Goal: Task Accomplishment & Management: Manage account settings

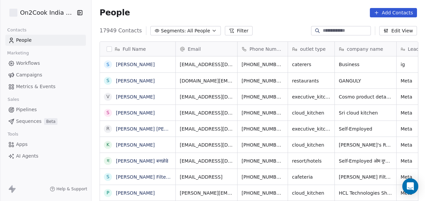
scroll to position [172, 329]
click at [228, 30] on button "Filter" at bounding box center [239, 30] width 28 height 9
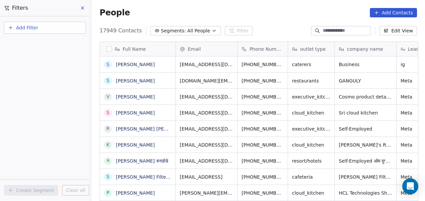
click at [48, 27] on button "Add Filter" at bounding box center [45, 28] width 82 height 12
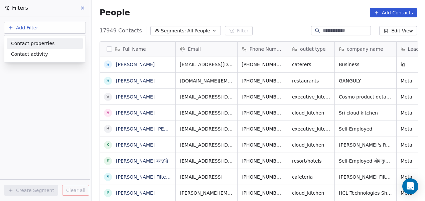
click at [33, 46] on span "Contact properties" at bounding box center [32, 43] width 43 height 7
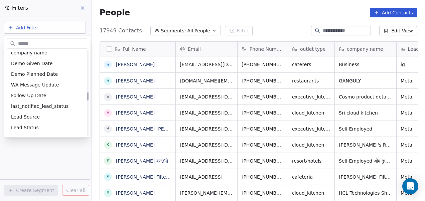
scroll to position [423, 0]
click at [49, 95] on div "Follow Up Date" at bounding box center [47, 95] width 72 height 7
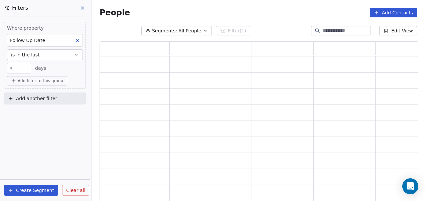
scroll to position [156, 313]
click at [57, 55] on button "is in the last" at bounding box center [45, 54] width 76 height 11
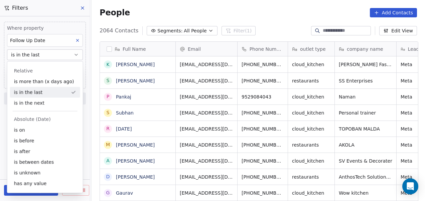
scroll to position [172, 329]
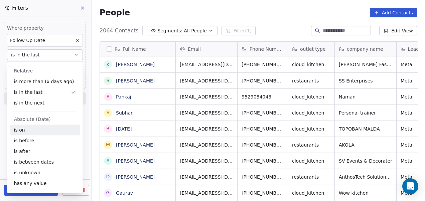
click at [26, 129] on div "is on" at bounding box center [45, 130] width 70 height 11
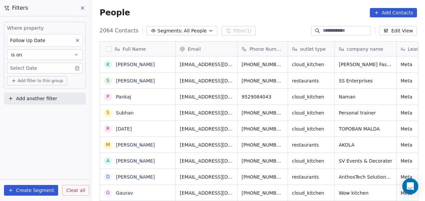
click at [79, 69] on body "On2Cook India Pvt. Ltd. Contacts People Marketing Workflows Campaigns Metrics &…" at bounding box center [212, 100] width 425 height 201
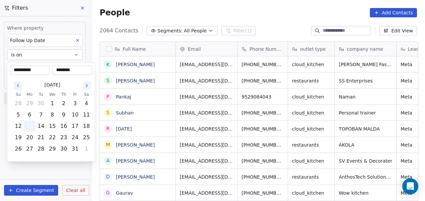
click at [28, 127] on button "13" at bounding box center [29, 126] width 11 height 11
click at [77, 116] on button "10" at bounding box center [75, 115] width 11 height 11
type input "**********"
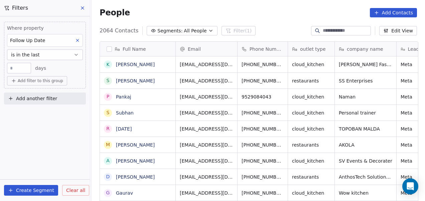
click at [82, 38] on div "Follow Up Date" at bounding box center [45, 40] width 76 height 13
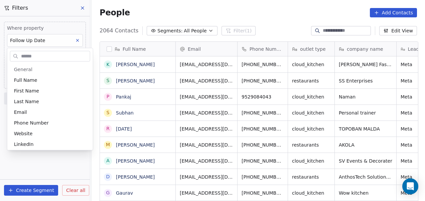
scroll to position [388, 0]
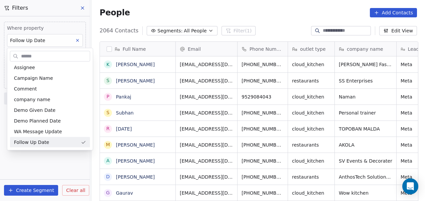
click at [77, 38] on html "On2Cook India Pvt. Ltd. Contacts People Marketing Workflows Campaigns Metrics &…" at bounding box center [212, 100] width 425 height 201
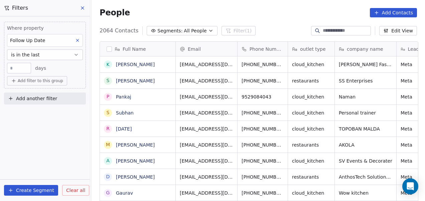
click at [77, 39] on icon at bounding box center [77, 40] width 5 height 5
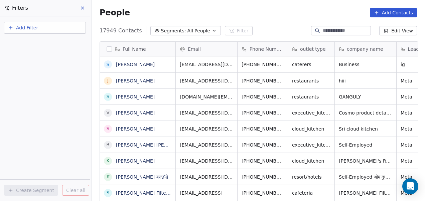
click at [44, 28] on button "Add Filter" at bounding box center [45, 28] width 82 height 12
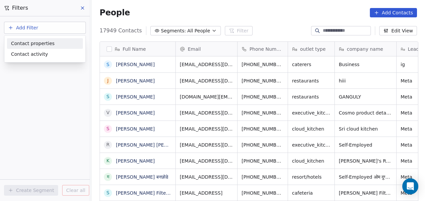
click at [38, 41] on span "Contact properties" at bounding box center [32, 43] width 43 height 7
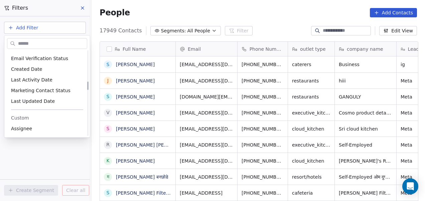
scroll to position [316, 0]
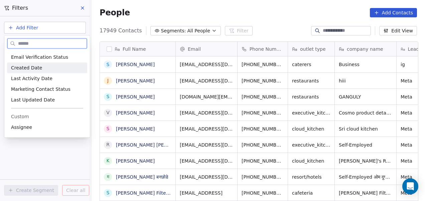
click at [44, 67] on div "Created Date" at bounding box center [47, 67] width 72 height 7
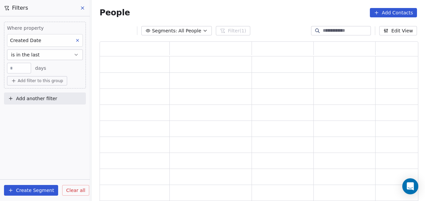
scroll to position [156, 313]
click at [63, 51] on button "is in the last" at bounding box center [45, 54] width 76 height 11
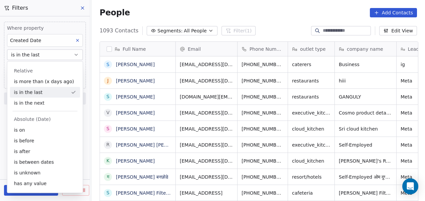
scroll to position [172, 329]
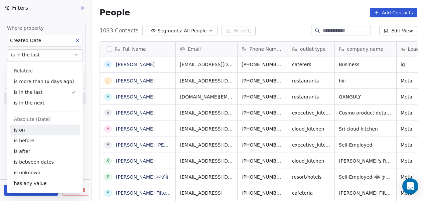
click at [39, 129] on div "is on" at bounding box center [45, 130] width 70 height 11
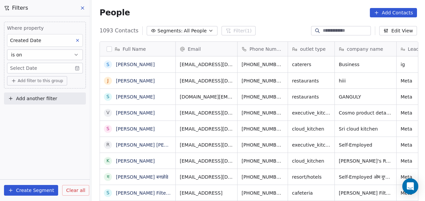
click at [76, 68] on body "On2Cook India Pvt. Ltd. Contacts People Marketing Workflows Campaigns Metrics &…" at bounding box center [212, 100] width 425 height 201
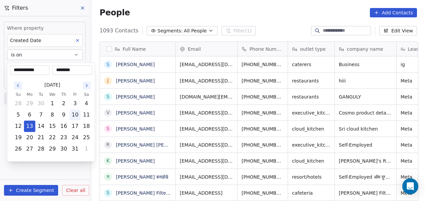
click at [79, 115] on button "10" at bounding box center [75, 115] width 11 height 11
type input "**********"
click at [79, 115] on button "10" at bounding box center [75, 115] width 11 height 11
click at [75, 41] on html "On2Cook India Pvt. Ltd. Contacts People Marketing Workflows Campaigns Metrics &…" at bounding box center [212, 100] width 425 height 201
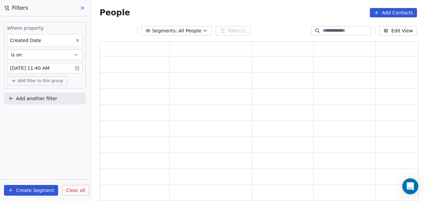
scroll to position [156, 313]
click at [75, 41] on icon at bounding box center [77, 40] width 5 height 5
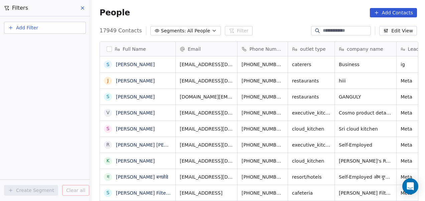
scroll to position [172, 329]
click at [61, 29] on button "Add Filter" at bounding box center [45, 28] width 82 height 12
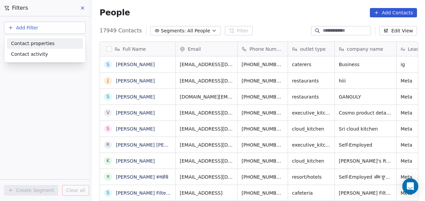
click at [47, 43] on span "Contact properties" at bounding box center [32, 43] width 43 height 7
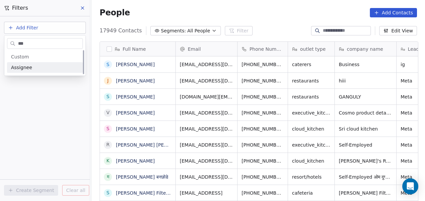
scroll to position [0, 0]
type input "***"
click at [65, 67] on div "Assignee" at bounding box center [45, 67] width 68 height 7
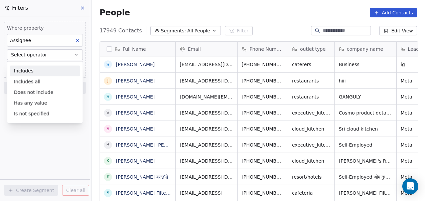
click at [47, 73] on div "Includes" at bounding box center [45, 70] width 70 height 11
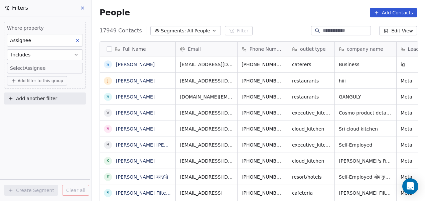
click at [46, 65] on body "On2Cook India Pvt. Ltd. Contacts People Marketing Workflows Campaigns Metrics &…" at bounding box center [212, 100] width 425 height 201
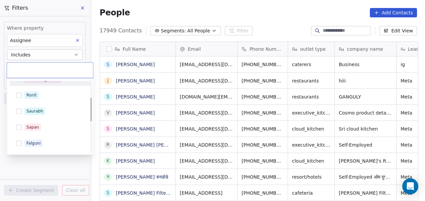
scroll to position [55, 0]
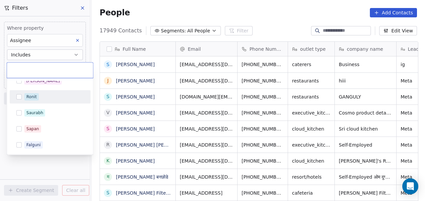
click at [34, 94] on div "Ronit" at bounding box center [31, 97] width 10 height 6
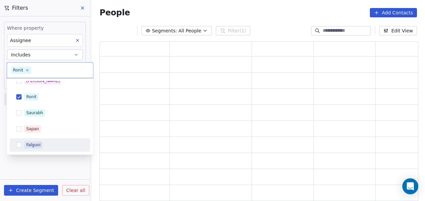
click at [28, 164] on html "On2Cook India Pvt. Ltd. Contacts People Marketing Workflows Campaigns Metrics &…" at bounding box center [212, 100] width 425 height 201
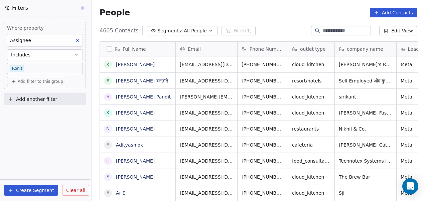
scroll to position [172, 329]
click at [36, 81] on span "Add filter to this group" at bounding box center [40, 81] width 45 height 5
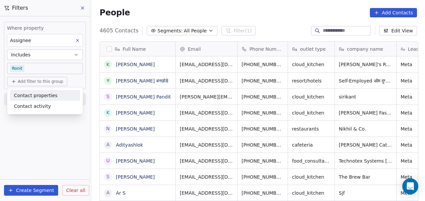
click at [35, 96] on span "Contact properties" at bounding box center [35, 95] width 43 height 7
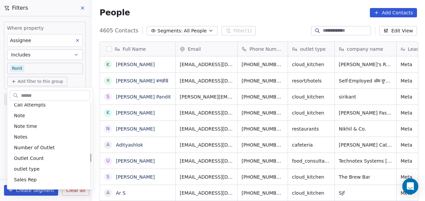
scroll to position [572, 0]
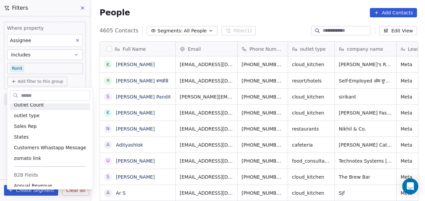
click at [43, 95] on input "text" at bounding box center [55, 96] width 70 height 10
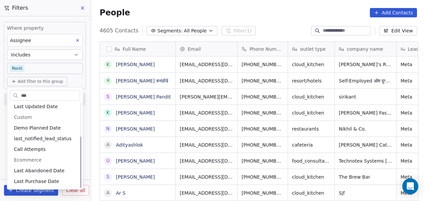
scroll to position [24, 0]
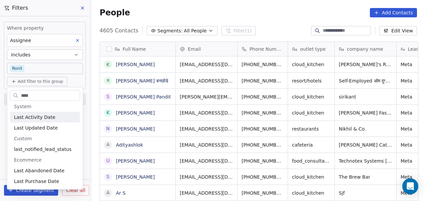
type input "****"
click at [43, 118] on span "Last Activity Date" at bounding box center [34, 117] width 41 height 7
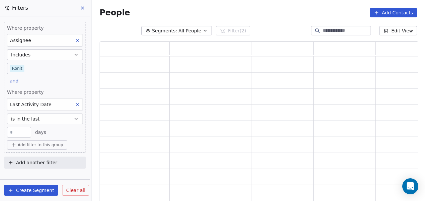
scroll to position [156, 313]
click at [44, 119] on button "is in the last" at bounding box center [45, 119] width 76 height 11
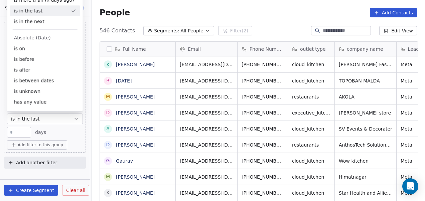
scroll to position [172, 329]
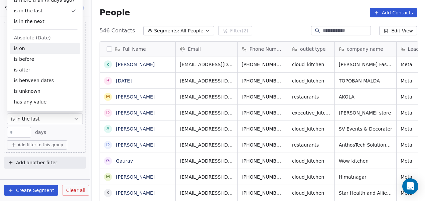
click at [34, 49] on div "is on" at bounding box center [45, 48] width 70 height 11
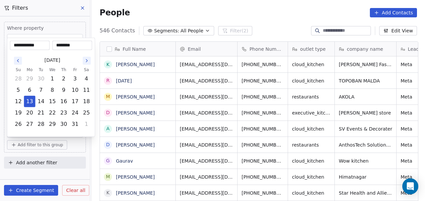
click at [77, 133] on body "On2Cook India Pvt. Ltd. Contacts People Marketing Workflows Campaigns Metrics &…" at bounding box center [212, 100] width 425 height 201
click at [77, 92] on button "10" at bounding box center [75, 90] width 11 height 11
type input "**********"
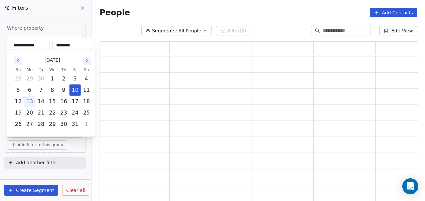
click at [51, 169] on html "**********" at bounding box center [212, 100] width 425 height 201
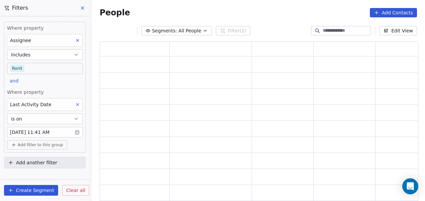
click at [74, 132] on body "On2Cook India Pvt. Ltd. Contacts People Marketing Workflows Campaigns Metrics &…" at bounding box center [212, 100] width 425 height 201
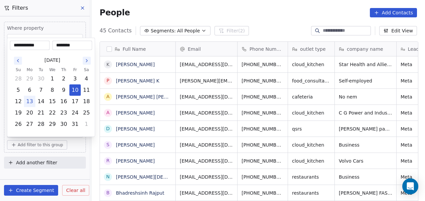
scroll to position [172, 329]
click at [66, 44] on input "********" at bounding box center [72, 45] width 37 height 7
click at [67, 45] on input "********" at bounding box center [72, 45] width 37 height 7
type input "********"
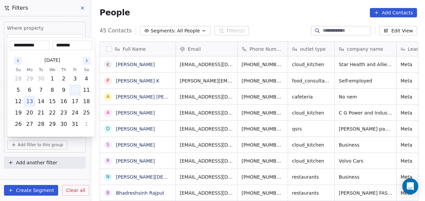
click at [73, 89] on button "10" at bounding box center [75, 90] width 11 height 11
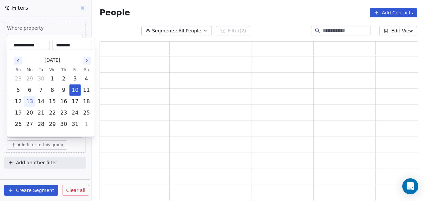
click at [71, 146] on html "**********" at bounding box center [212, 100] width 425 height 201
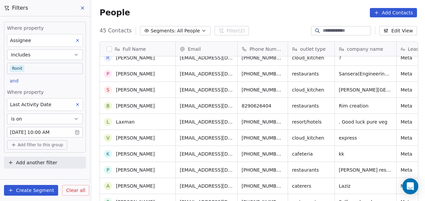
scroll to position [0, 0]
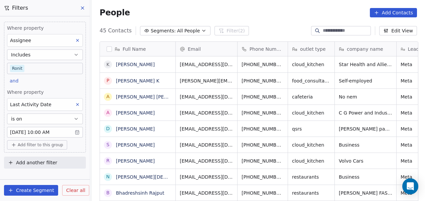
click at [51, 144] on span "Add filter to this group" at bounding box center [40, 144] width 45 height 5
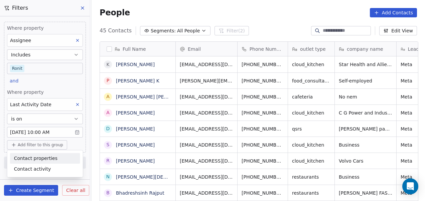
click at [46, 155] on span "Contact properties" at bounding box center [35, 158] width 43 height 7
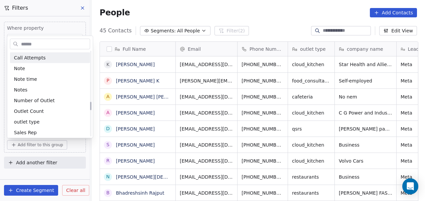
click at [45, 42] on input "text" at bounding box center [55, 44] width 70 height 10
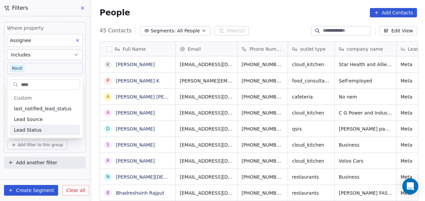
type input "****"
click at [24, 127] on span "Lead Status" at bounding box center [28, 130] width 28 height 7
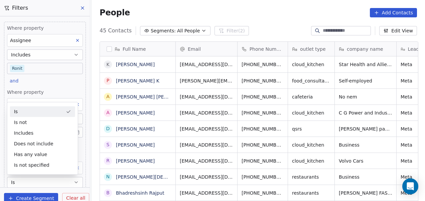
click at [49, 114] on div "Is" at bounding box center [42, 111] width 65 height 11
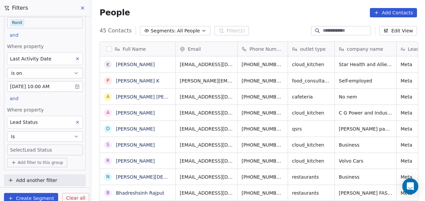
click at [67, 148] on body "On2Cook India Pvt. Ltd. Contacts People Marketing Workflows Campaigns Metrics &…" at bounding box center [212, 100] width 425 height 201
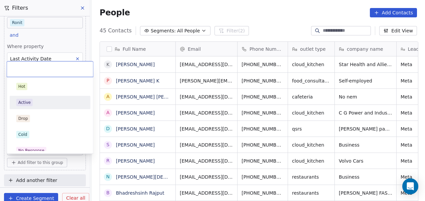
click at [46, 100] on div "Active" at bounding box center [49, 102] width 67 height 7
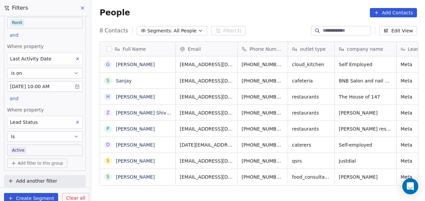
click at [26, 181] on span "Add another filter" at bounding box center [36, 181] width 41 height 7
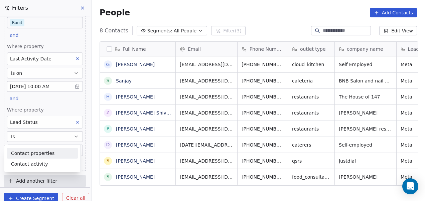
click at [37, 151] on span "Contact properties" at bounding box center [32, 153] width 43 height 7
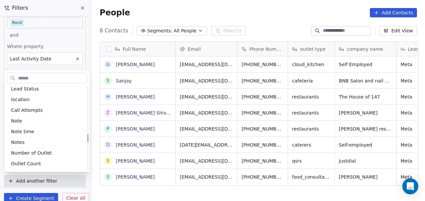
scroll to position [495, 0]
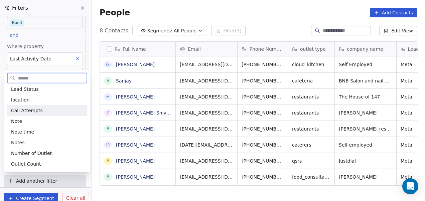
click at [35, 111] on span "Call Attempts" at bounding box center [27, 110] width 32 height 7
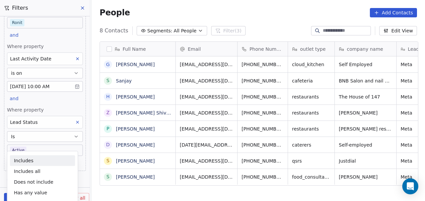
click at [37, 164] on div "Includes" at bounding box center [42, 160] width 65 height 11
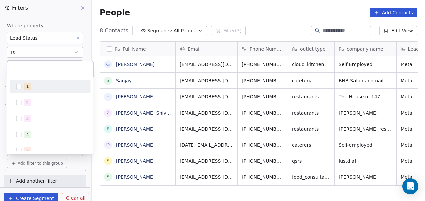
click at [39, 149] on body "On2Cook India Pvt. Ltd. Contacts People Marketing Workflows Campaigns Metrics &…" at bounding box center [212, 100] width 425 height 201
click at [43, 88] on div "1" at bounding box center [53, 86] width 59 height 7
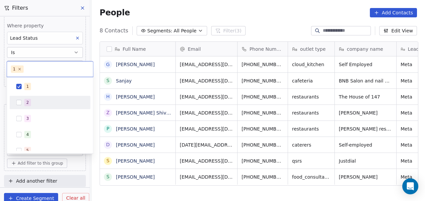
click at [92, 173] on html "On2Cook India Pvt. Ltd. Contacts People Marketing Workflows Campaigns Metrics &…" at bounding box center [212, 100] width 425 height 201
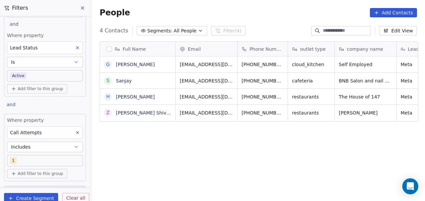
scroll to position [121, 0]
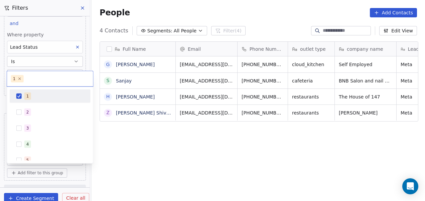
click at [48, 158] on body "On2Cook India Pvt. Ltd. Contacts People Marketing Workflows Campaigns Metrics &…" at bounding box center [212, 100] width 425 height 201
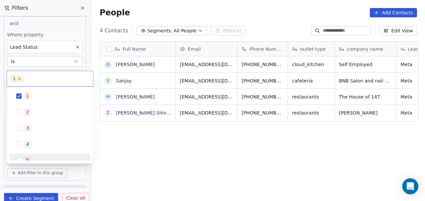
click at [48, 158] on div "5" at bounding box center [53, 160] width 59 height 7
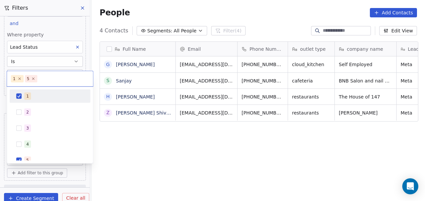
click at [27, 98] on div "1" at bounding box center [27, 96] width 3 height 6
click at [20, 78] on icon at bounding box center [19, 78] width 4 height 4
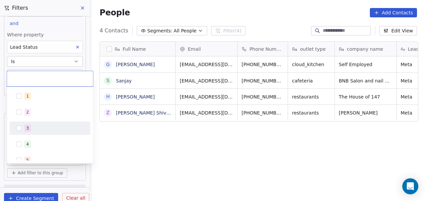
click at [137, 164] on html "On2Cook India Pvt. Ltd. Contacts People Marketing Workflows Campaigns Metrics &…" at bounding box center [212, 100] width 425 height 201
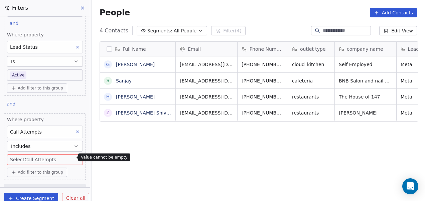
click at [73, 144] on icon "button" at bounding box center [75, 146] width 5 height 5
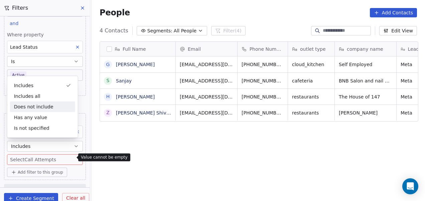
click at [33, 107] on div "Does not include" at bounding box center [42, 107] width 65 height 11
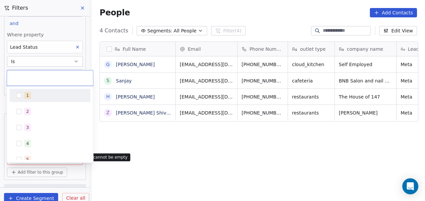
click at [31, 158] on body "On2Cook India Pvt. Ltd. Contacts People Marketing Workflows Campaigns Metrics &…" at bounding box center [212, 100] width 425 height 201
click at [32, 97] on div "1" at bounding box center [53, 95] width 59 height 7
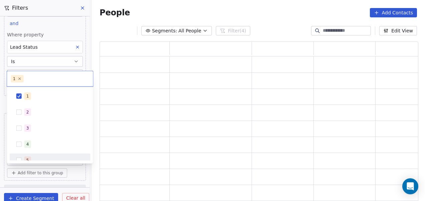
click at [73, 172] on html "On2Cook India Pvt. Ltd. Contacts People Marketing Workflows Campaigns Metrics &…" at bounding box center [212, 100] width 425 height 201
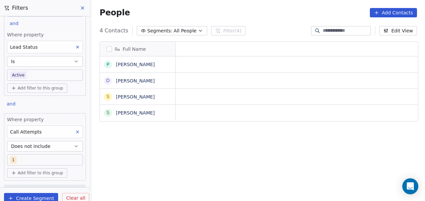
scroll to position [172, 329]
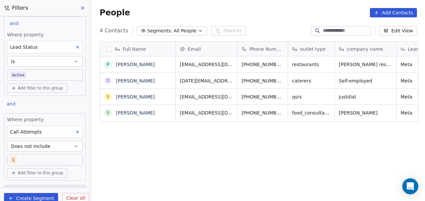
click at [49, 75] on body "On2Cook India Pvt. Ltd. Contacts People Marketing Workflows Campaigns Metrics &…" at bounding box center [212, 100] width 425 height 201
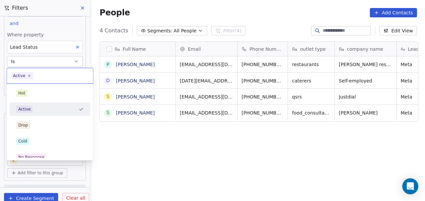
click at [58, 114] on div "Active" at bounding box center [49, 109] width 75 height 11
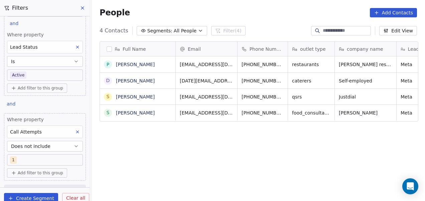
scroll to position [131, 0]
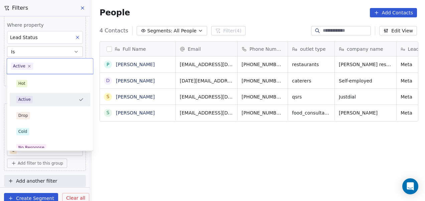
click at [61, 64] on body "On2Cook India Pvt. Ltd. Contacts People Marketing Workflows Campaigns Metrics &…" at bounding box center [212, 100] width 425 height 201
click at [29, 65] on icon at bounding box center [29, 66] width 4 height 4
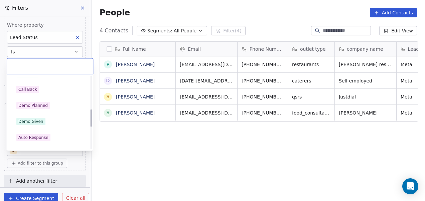
scroll to position [138, 0]
click at [52, 107] on div "Demo Planned" at bounding box center [49, 105] width 67 height 7
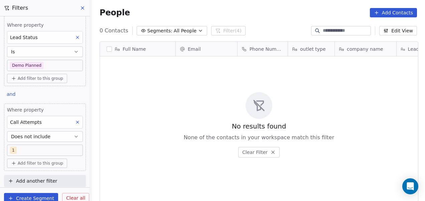
scroll to position [172, 329]
click at [76, 121] on icon at bounding box center [77, 122] width 2 height 2
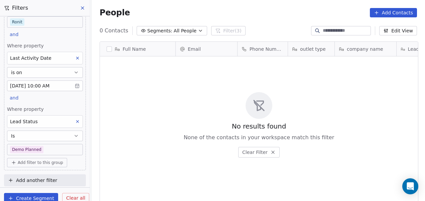
click at [76, 121] on icon at bounding box center [77, 122] width 2 height 2
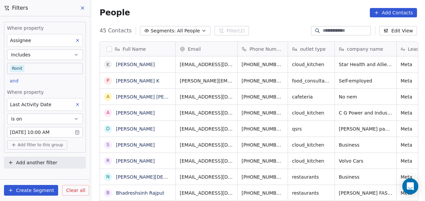
click at [77, 104] on icon at bounding box center [77, 105] width 2 height 2
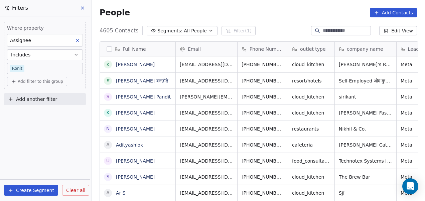
click at [36, 84] on button "Add filter to this group" at bounding box center [37, 81] width 60 height 9
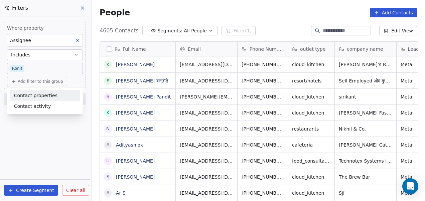
click at [35, 96] on span "Contact properties" at bounding box center [35, 95] width 43 height 7
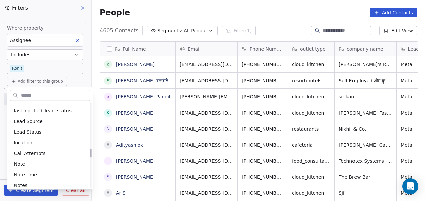
scroll to position [469, 0]
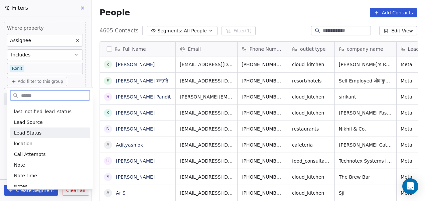
click at [42, 135] on div "Lead Status" at bounding box center [50, 133] width 72 height 7
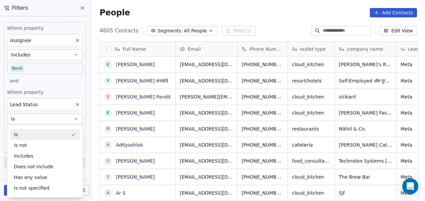
click at [39, 134] on div "Is" at bounding box center [45, 134] width 70 height 11
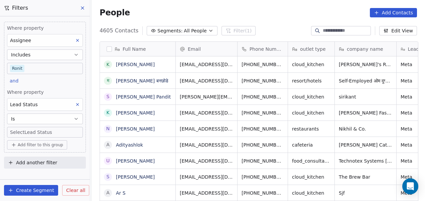
click at [39, 132] on body "On2Cook India Pvt. Ltd. Contacts People Marketing Workflows Campaigns Metrics &…" at bounding box center [212, 100] width 425 height 201
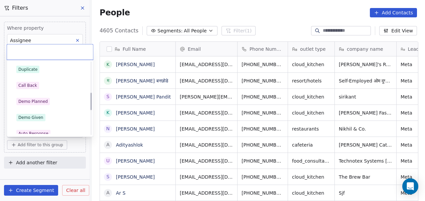
scroll to position [130, 0]
click at [40, 114] on div "Demo Given" at bounding box center [30, 116] width 25 height 6
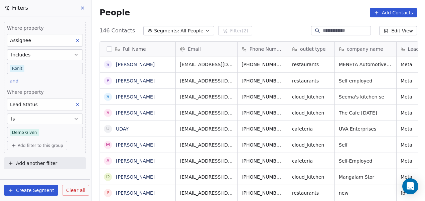
scroll to position [172, 329]
click at [41, 132] on body "On2Cook India Pvt. Ltd. Contacts People Marketing Workflows Campaigns Metrics &…" at bounding box center [212, 100] width 425 height 201
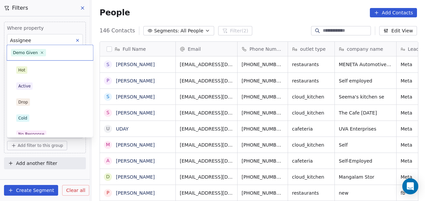
scroll to position [119, 0]
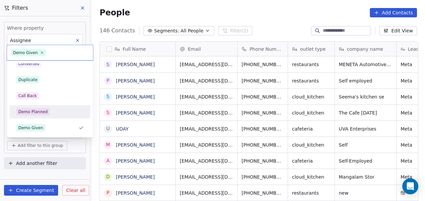
click at [44, 111] on div "Demo Planned" at bounding box center [32, 112] width 29 height 6
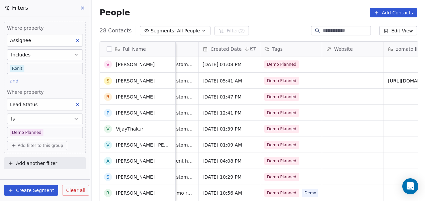
scroll to position [0, 736]
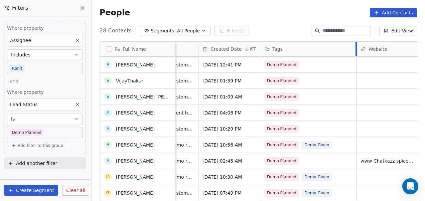
drag, startPoint x: 320, startPoint y: 45, endPoint x: 354, endPoint y: 51, distance: 34.9
click at [355, 51] on div at bounding box center [356, 49] width 2 height 14
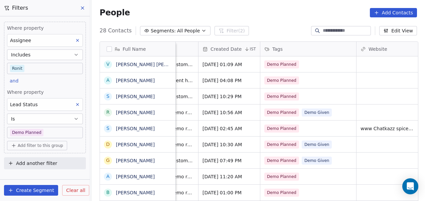
click at [74, 106] on button at bounding box center [77, 104] width 9 height 9
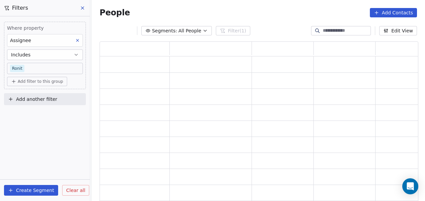
scroll to position [156, 313]
click at [79, 42] on icon at bounding box center [77, 40] width 5 height 5
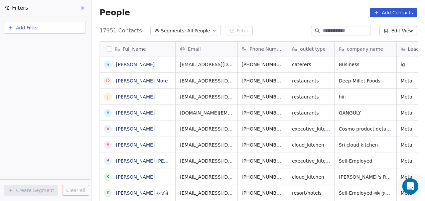
scroll to position [172, 329]
click at [46, 32] on button "Add Filter" at bounding box center [45, 28] width 82 height 12
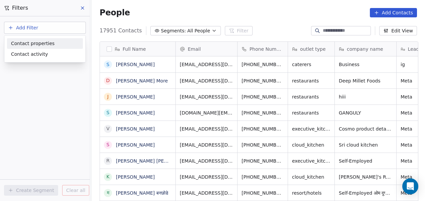
click at [43, 44] on span "Contact properties" at bounding box center [32, 43] width 43 height 7
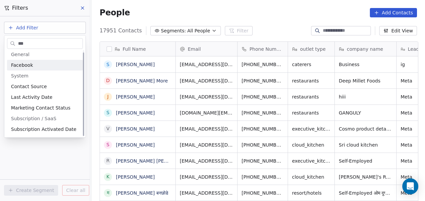
scroll to position [0, 0]
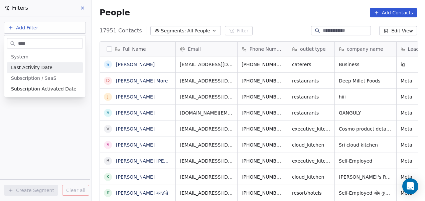
type input "****"
click at [49, 67] on div "Last Activity Date" at bounding box center [45, 67] width 68 height 7
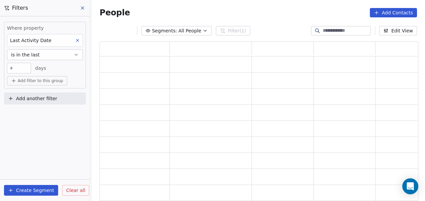
scroll to position [156, 313]
click at [48, 56] on button "is in the last" at bounding box center [45, 54] width 76 height 11
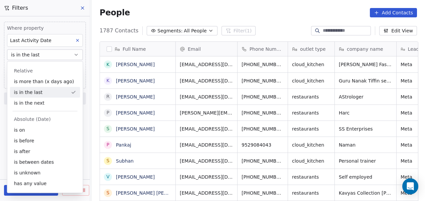
scroll to position [172, 329]
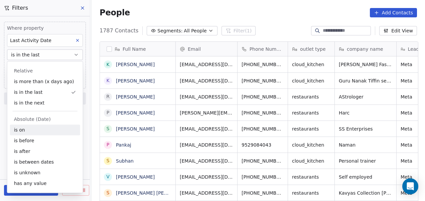
click at [30, 130] on div "is on" at bounding box center [45, 130] width 70 height 11
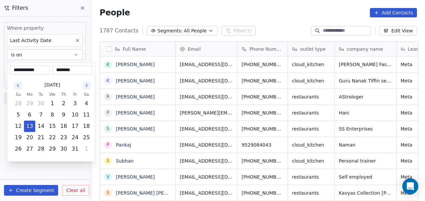
click at [76, 68] on body "On2Cook India Pvt. Ltd. Contacts People Marketing Workflows Campaigns Metrics &…" at bounding box center [212, 100] width 425 height 201
click at [75, 114] on button "10" at bounding box center [75, 115] width 11 height 11
click at [63, 115] on button "9" at bounding box center [63, 115] width 11 height 11
type input "**********"
click at [49, 168] on html "On2Cook India Pvt. Ltd. Contacts People Marketing Workflows Campaigns Metrics &…" at bounding box center [212, 100] width 425 height 201
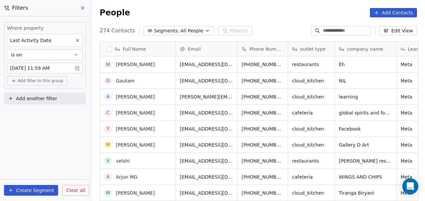
click at [41, 82] on span "Add filter to this group" at bounding box center [40, 80] width 45 height 5
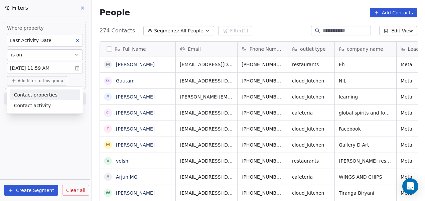
click at [40, 95] on span "Contact properties" at bounding box center [35, 94] width 43 height 7
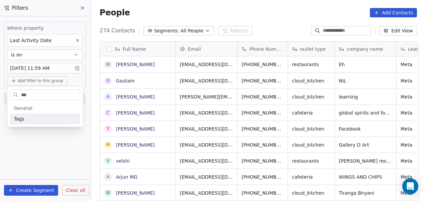
type input "***"
click at [45, 119] on div "Tags" at bounding box center [45, 119] width 62 height 7
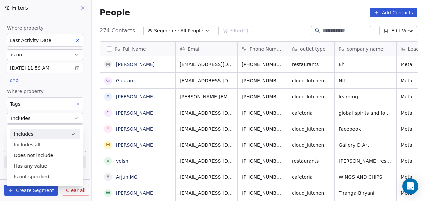
click at [41, 137] on div "Includes" at bounding box center [45, 134] width 70 height 11
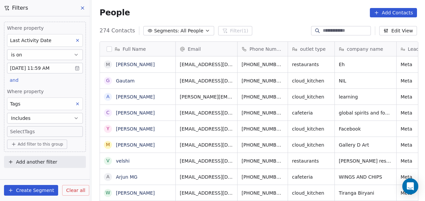
click at [44, 129] on body "On2Cook India Pvt. Ltd. Contacts People Marketing Workflows Campaigns Metrics &…" at bounding box center [212, 100] width 425 height 201
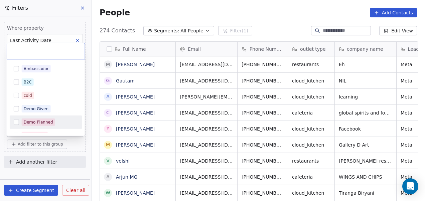
click at [43, 121] on div "Demo Planned" at bounding box center [38, 122] width 29 height 6
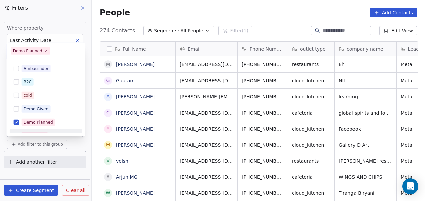
click at [35, 171] on html "On2Cook India Pvt. Ltd. Contacts People Marketing Workflows Campaigns Metrics &…" at bounding box center [212, 100] width 425 height 201
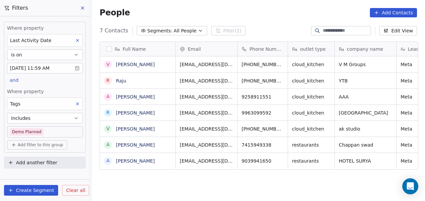
click at [47, 146] on span "Add filter to this group" at bounding box center [40, 144] width 45 height 5
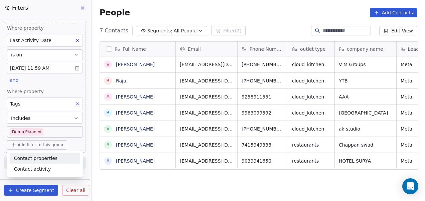
click at [41, 158] on span "Contact properties" at bounding box center [35, 158] width 43 height 7
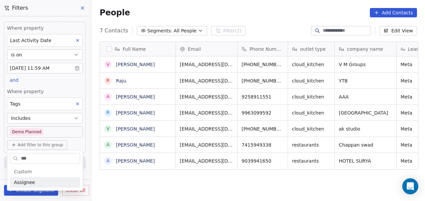
type input "***"
click at [31, 180] on span "Assignee" at bounding box center [24, 182] width 21 height 7
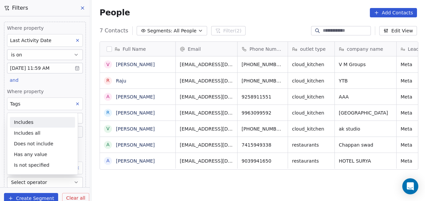
click at [45, 125] on div "Includes" at bounding box center [42, 122] width 65 height 11
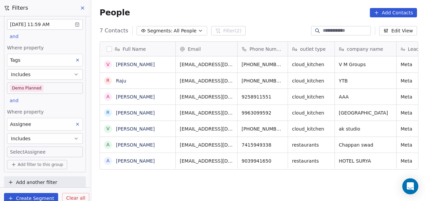
scroll to position [46, 0]
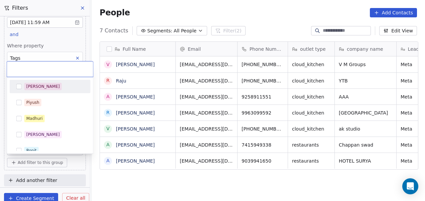
click at [40, 146] on body "On2Cook India Pvt. Ltd. Contacts People Marketing Workflows Campaigns Metrics &…" at bounding box center [212, 100] width 425 height 201
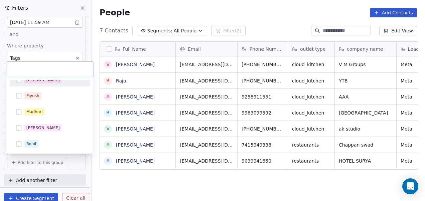
click at [40, 146] on div "Ronit" at bounding box center [53, 143] width 59 height 7
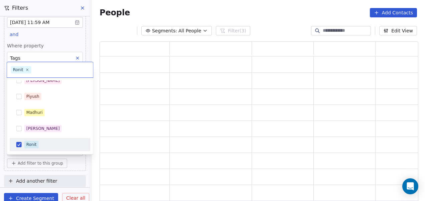
click at [37, 170] on html "On2Cook India Pvt. Ltd. Contacts People Marketing Workflows Campaigns Metrics &…" at bounding box center [212, 100] width 425 height 201
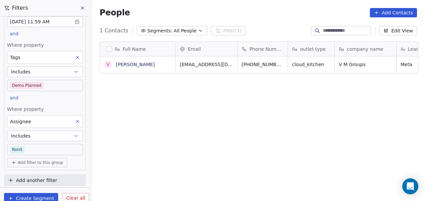
scroll to position [172, 329]
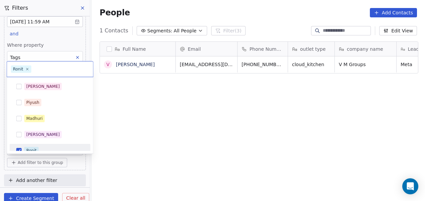
click at [29, 151] on body "On2Cook India Pvt. Ltd. Contacts People Marketing Workflows Campaigns Metrics &…" at bounding box center [212, 100] width 425 height 201
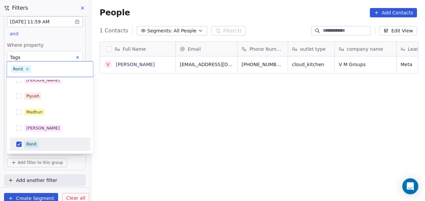
click at [31, 144] on div "Ronit" at bounding box center [31, 144] width 10 height 6
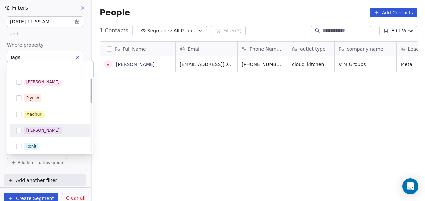
scroll to position [0, 0]
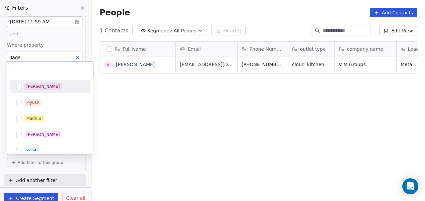
click at [37, 84] on span "[PERSON_NAME]" at bounding box center [42, 86] width 37 height 7
click at [163, 132] on html "On2Cook India Pvt. Ltd. Contacts People Marketing Workflows Campaigns Metrics &…" at bounding box center [212, 100] width 425 height 201
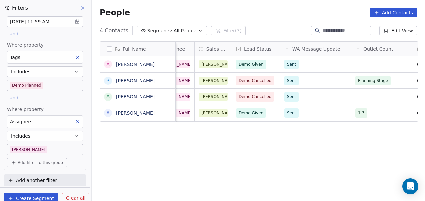
scroll to position [5, 459]
click at [56, 86] on body "On2Cook India Pvt. Ltd. Contacts People Marketing Workflows Campaigns Metrics &…" at bounding box center [212, 100] width 425 height 201
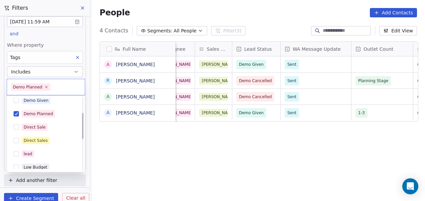
scroll to position [44, 0]
click at [57, 40] on html "On2Cook India Pvt. Ltd. Contacts People Marketing Workflows Campaigns Metrics &…" at bounding box center [212, 100] width 425 height 201
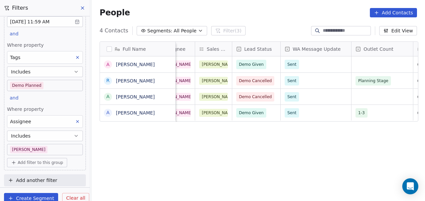
scroll to position [0, 0]
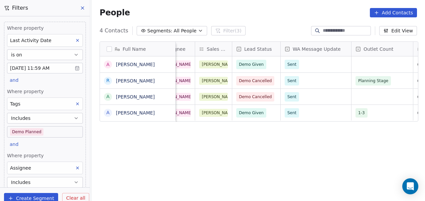
click at [75, 41] on icon at bounding box center [77, 40] width 5 height 5
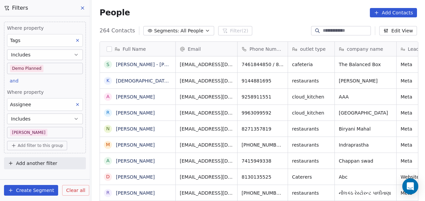
scroll to position [172, 329]
click at [78, 104] on icon at bounding box center [77, 105] width 2 height 2
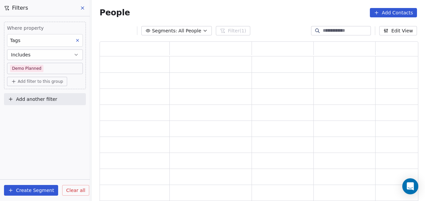
scroll to position [156, 313]
click at [76, 39] on icon at bounding box center [77, 40] width 5 height 5
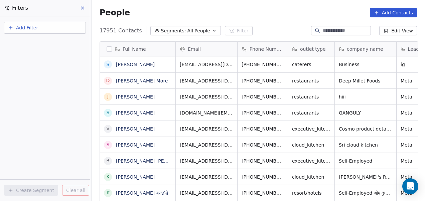
scroll to position [172, 329]
click at [50, 25] on button "Add Filter" at bounding box center [45, 28] width 82 height 12
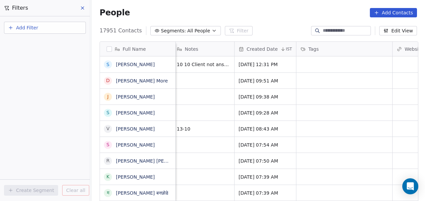
scroll to position [0, 711]
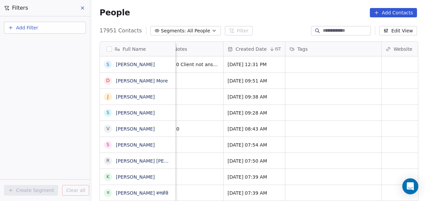
drag, startPoint x: 217, startPoint y: 200, endPoint x: 332, endPoint y: 202, distance: 115.3
click at [332, 201] on html "On2Cook India Pvt. Ltd. Contacts People Marketing Workflows Campaigns Metrics &…" at bounding box center [212, 100] width 425 height 201
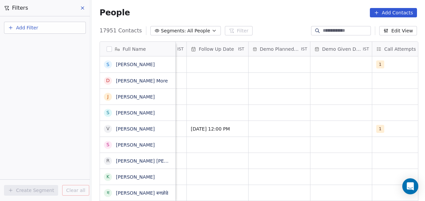
scroll to position [4, 1092]
click at [268, 46] on span "Demo Planned Date" at bounding box center [279, 49] width 40 height 7
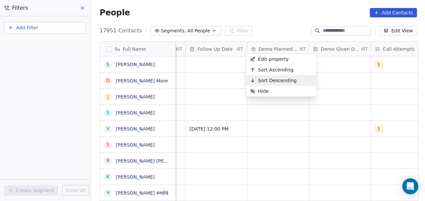
click at [277, 163] on html "On2Cook India Pvt. Ltd. Contacts People Marketing Workflows Campaigns Metrics &…" at bounding box center [212, 100] width 425 height 201
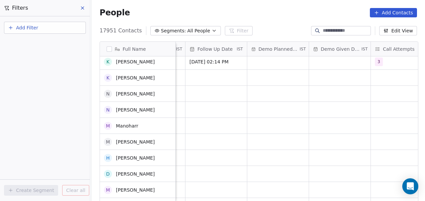
scroll to position [225, 0]
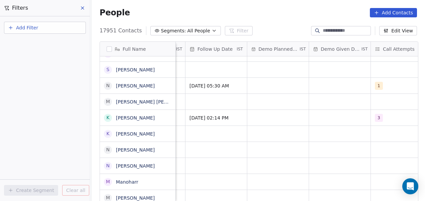
click at [35, 80] on div "Add Filter Create Segment Clear all" at bounding box center [45, 108] width 90 height 185
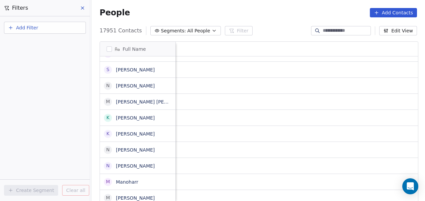
scroll to position [5, 0]
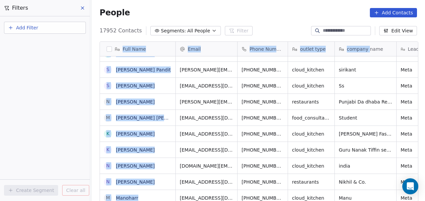
drag, startPoint x: 100, startPoint y: 49, endPoint x: 366, endPoint y: 49, distance: 266.2
click at [366, 49] on div "Full Name S [PERSON_NAME] R [PERSON_NAME] D [PERSON_NAME] More j [PERSON_NAME] …" at bounding box center [259, 122] width 318 height 161
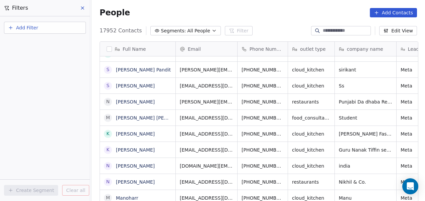
click at [33, 110] on div "Add Filter Create Segment Clear all" at bounding box center [45, 108] width 90 height 185
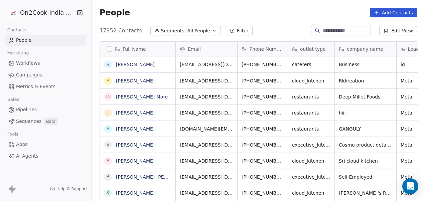
scroll to position [172, 329]
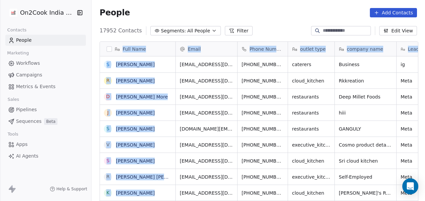
drag, startPoint x: 121, startPoint y: 48, endPoint x: 420, endPoint y: 110, distance: 304.9
click at [420, 110] on div "Full Name S Sharad Sharma R Renu Khanna D Dattatrey D. More j jagdish prasad S …" at bounding box center [258, 124] width 333 height 177
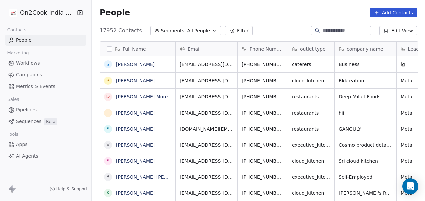
click at [273, 22] on div "People Add Contacts" at bounding box center [258, 12] width 333 height 25
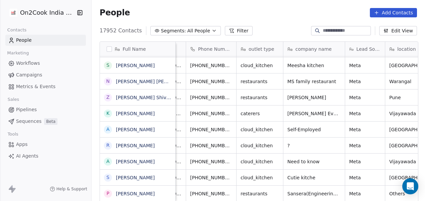
scroll to position [0, 0]
